Goal: Transaction & Acquisition: Purchase product/service

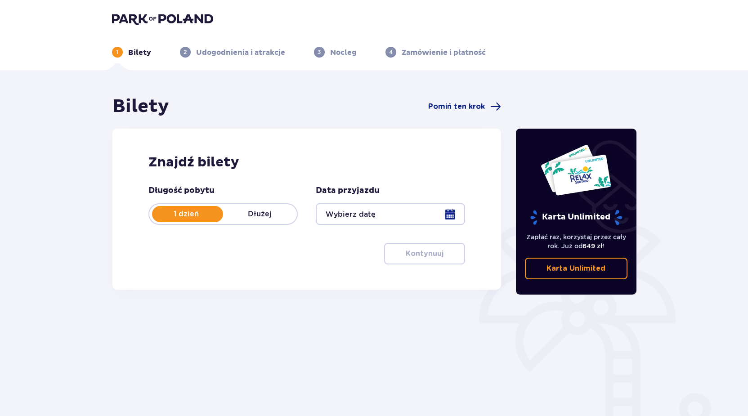
click at [177, 216] on p "1 dzień" at bounding box center [186, 214] width 74 height 10
click at [257, 213] on p "Dłużej" at bounding box center [260, 214] width 74 height 10
click at [378, 212] on div at bounding box center [390, 214] width 149 height 22
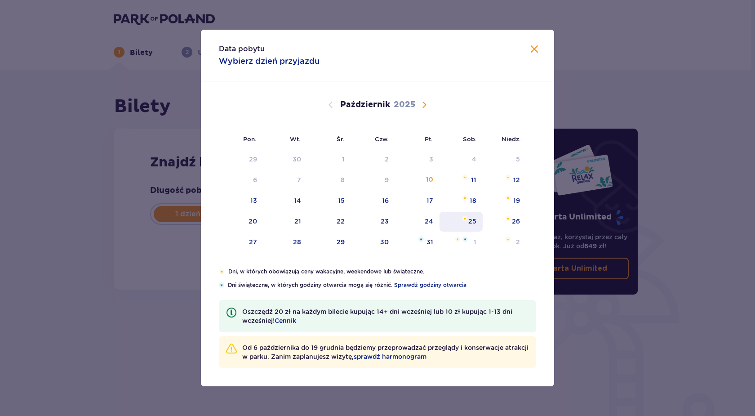
click at [470, 225] on div "25" at bounding box center [472, 221] width 8 height 9
type input "[DATE]"
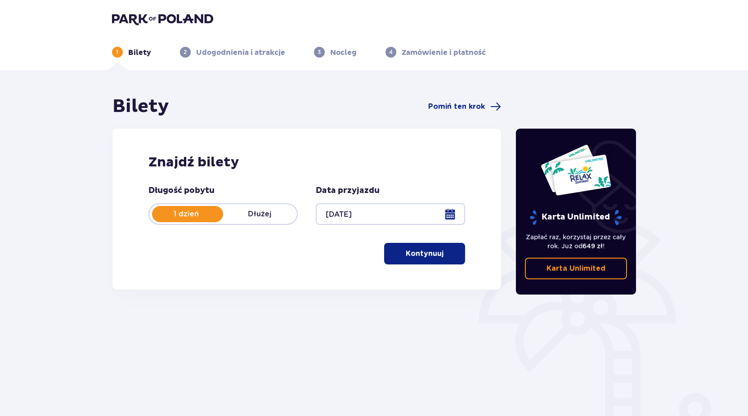
scroll to position [42, 0]
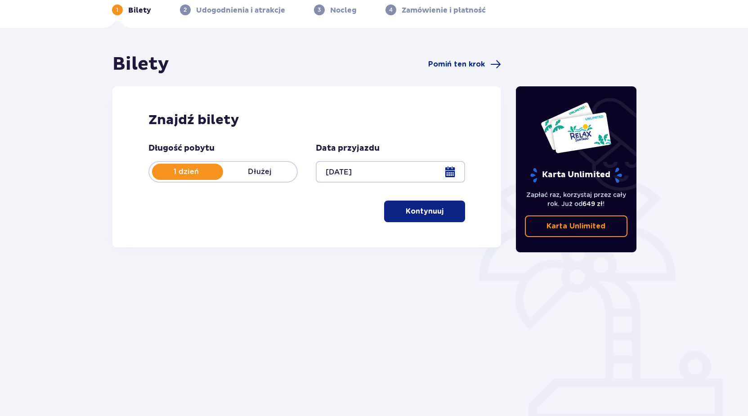
click at [429, 211] on p "Kontynuuj" at bounding box center [424, 211] width 38 height 10
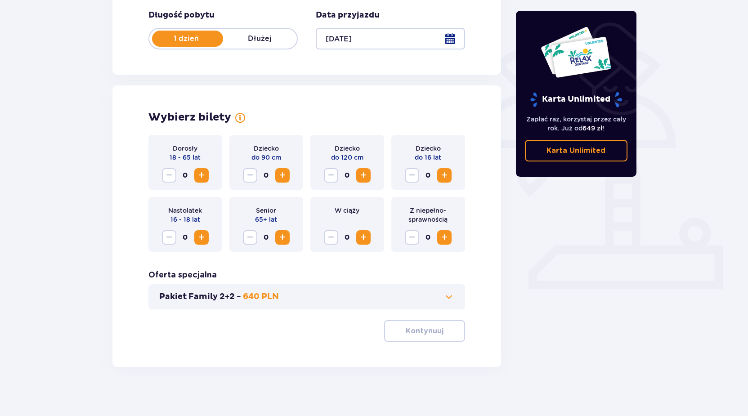
scroll to position [180, 0]
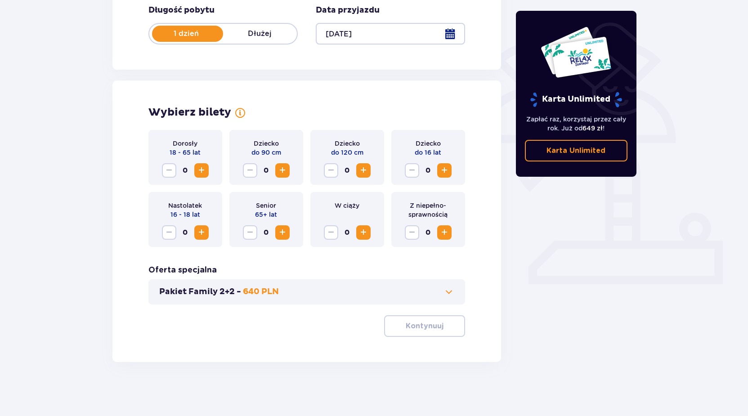
click at [200, 168] on span "Zwiększ" at bounding box center [201, 170] width 11 height 11
click at [201, 169] on span "Zwiększ" at bounding box center [201, 170] width 11 height 11
click at [364, 172] on span "Zwiększ" at bounding box center [363, 170] width 11 height 11
click at [438, 329] on button "Kontynuuj" at bounding box center [424, 326] width 81 height 22
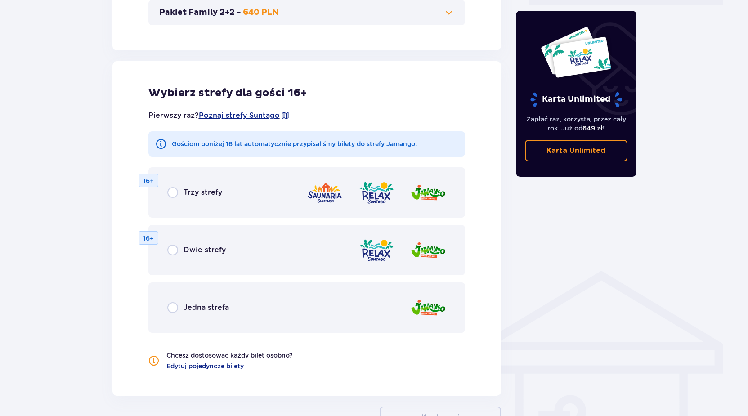
scroll to position [499, 0]
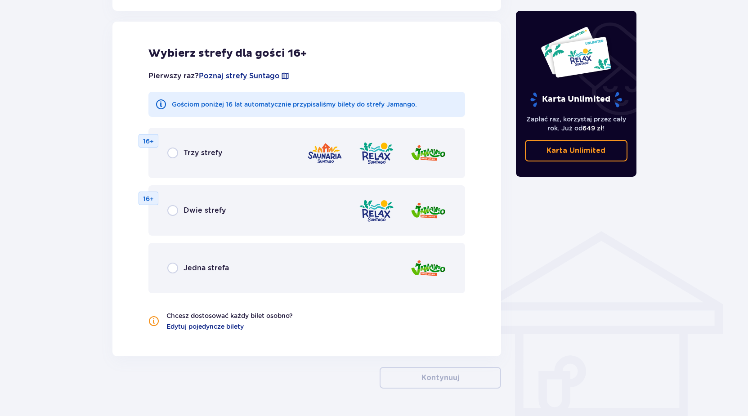
click at [190, 268] on span "Jedna strefa" at bounding box center [205, 268] width 45 height 10
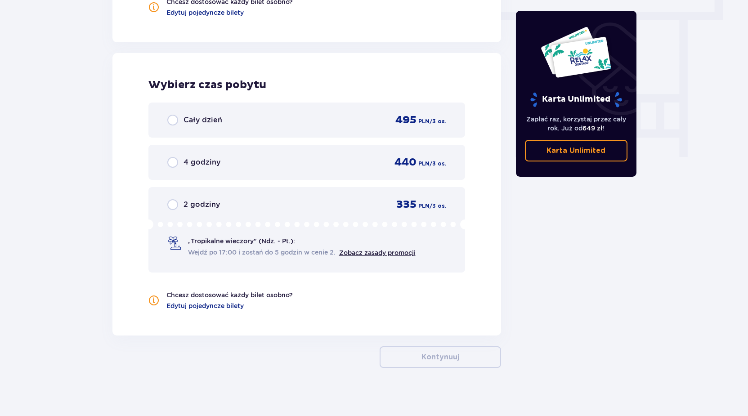
scroll to position [819, 0]
